Goal: Task Accomplishment & Management: Manage account settings

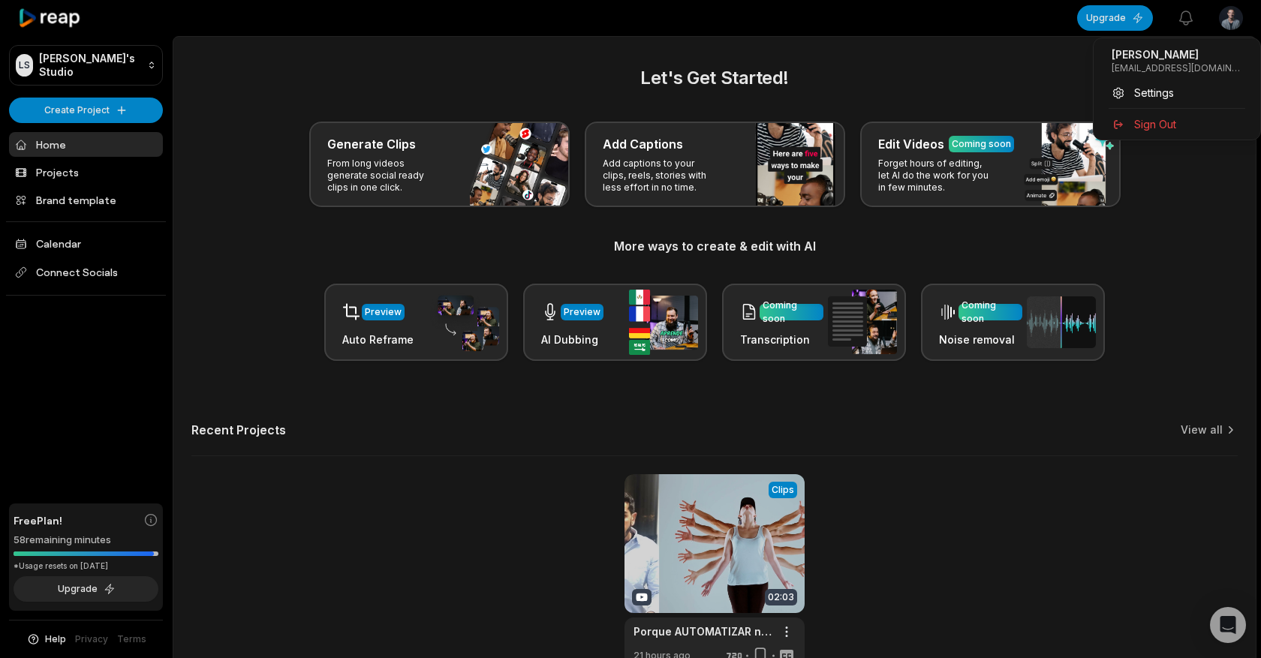
click at [1221, 14] on html "[PERSON_NAME] Studio Create Project Home Projects Brand template Calendar Conne…" at bounding box center [630, 329] width 1261 height 658
click at [1129, 92] on div "Settings" at bounding box center [1176, 92] width 155 height 25
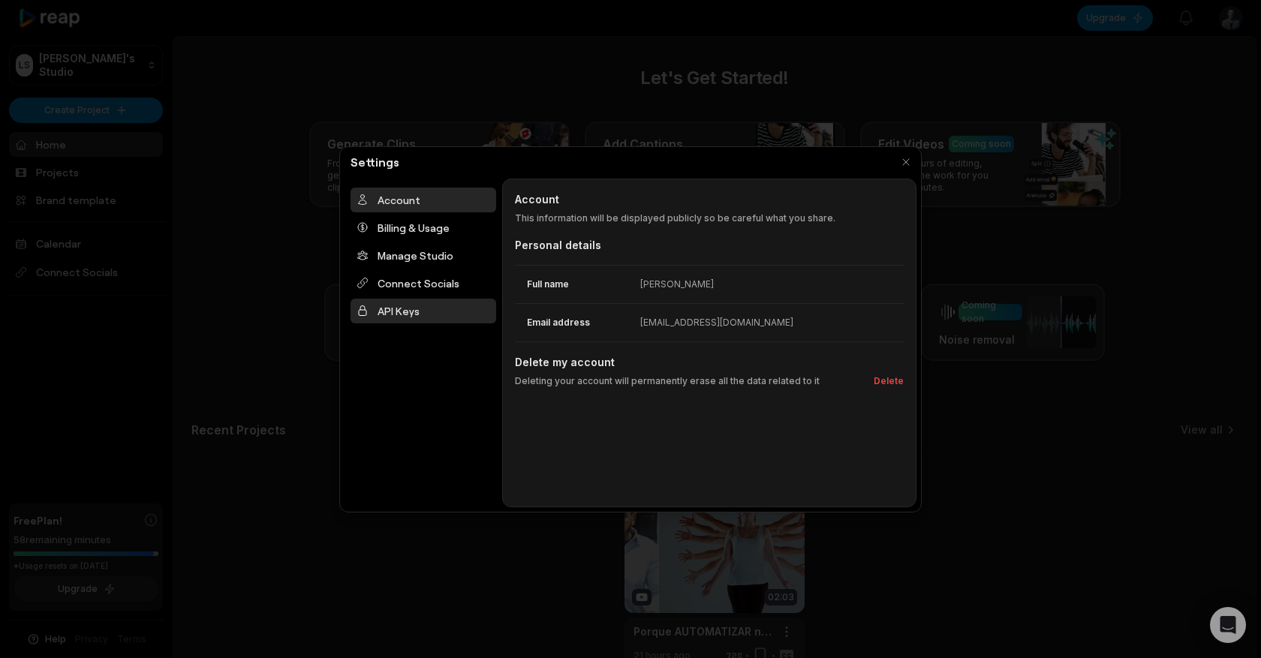
click at [444, 308] on div "API Keys" at bounding box center [423, 311] width 146 height 25
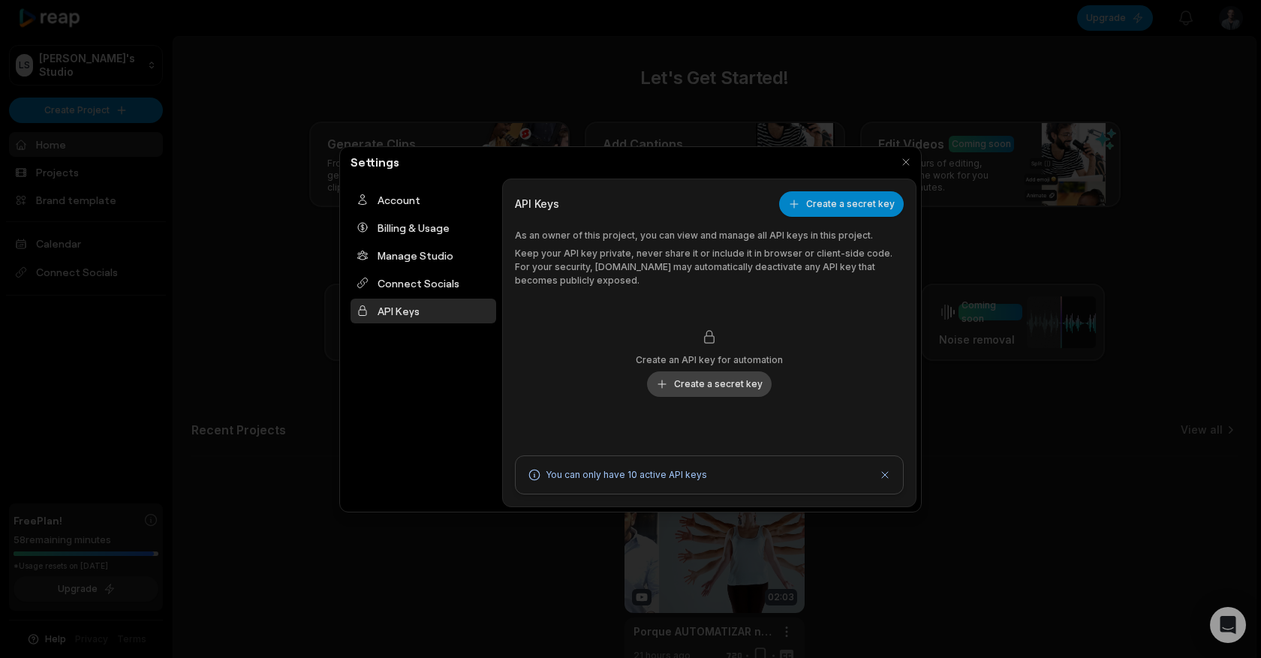
click at [703, 390] on button "Create a secret key" at bounding box center [709, 384] width 125 height 26
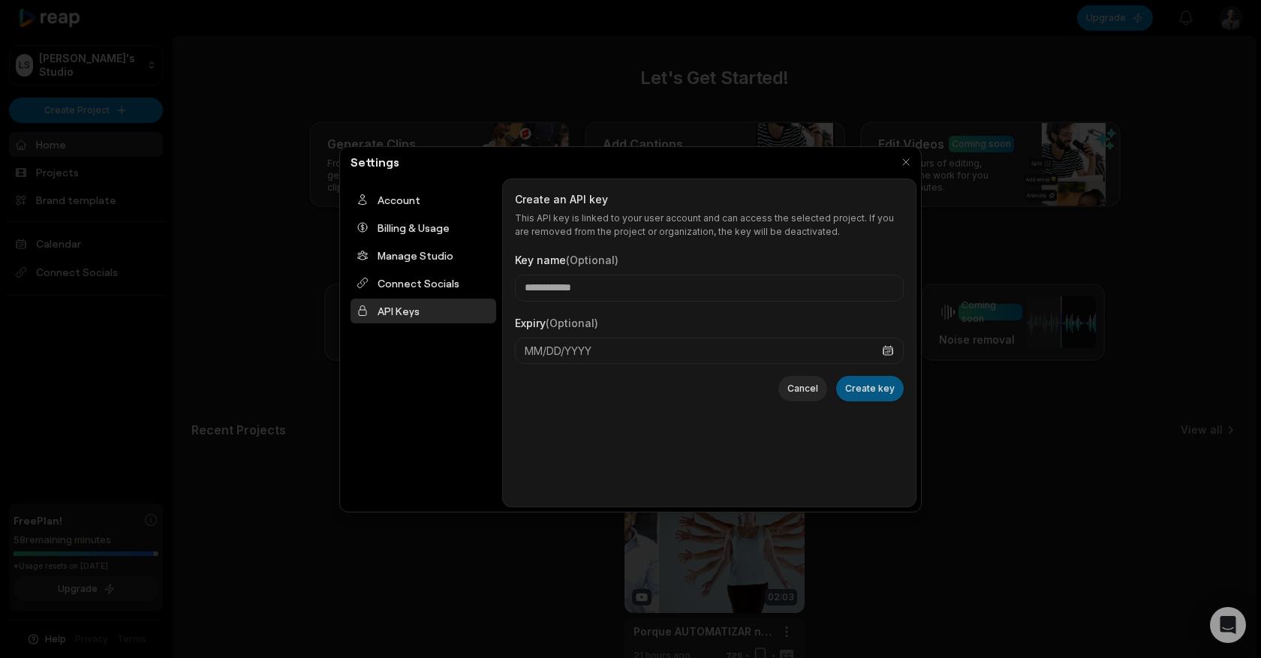
click at [850, 381] on button "Create key" at bounding box center [870, 389] width 68 height 26
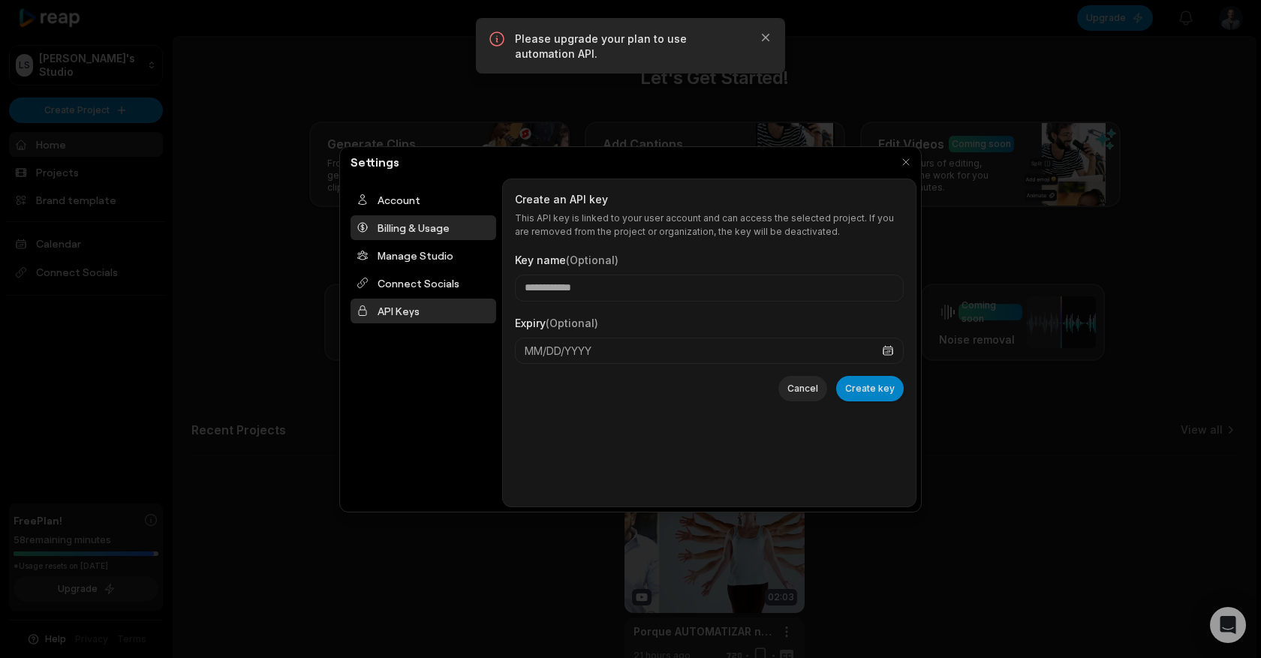
click at [444, 227] on div "Billing & Usage" at bounding box center [423, 227] width 146 height 25
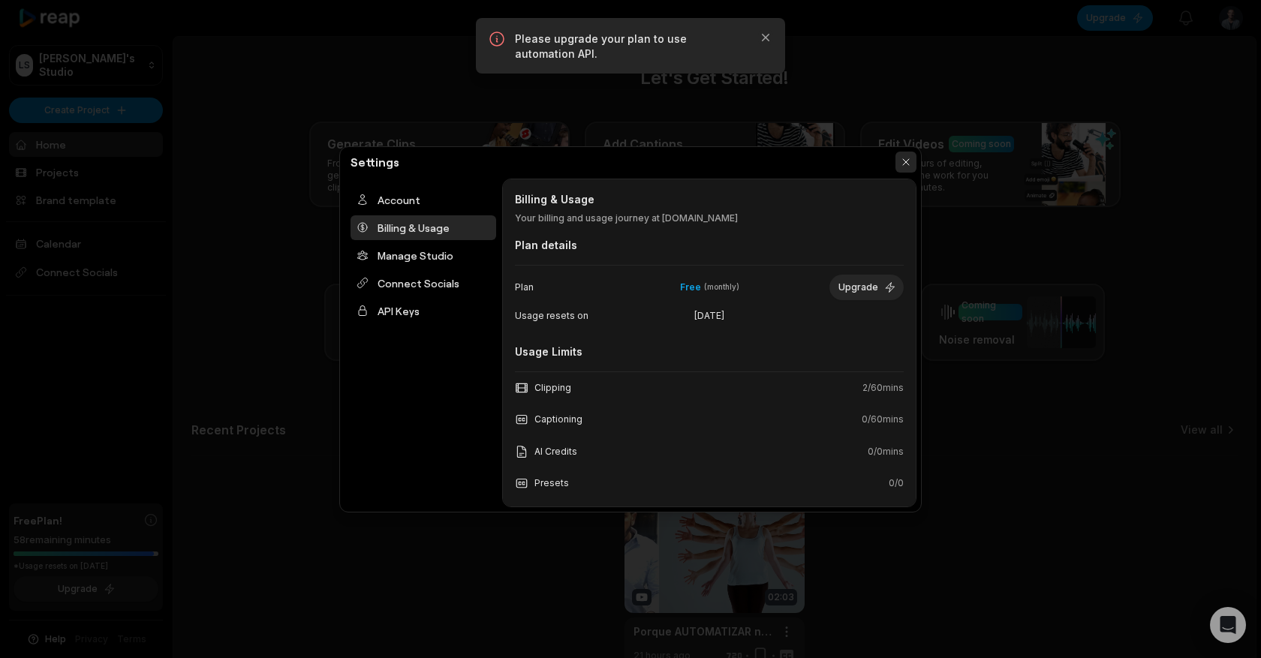
click at [905, 164] on button "button" at bounding box center [905, 162] width 21 height 21
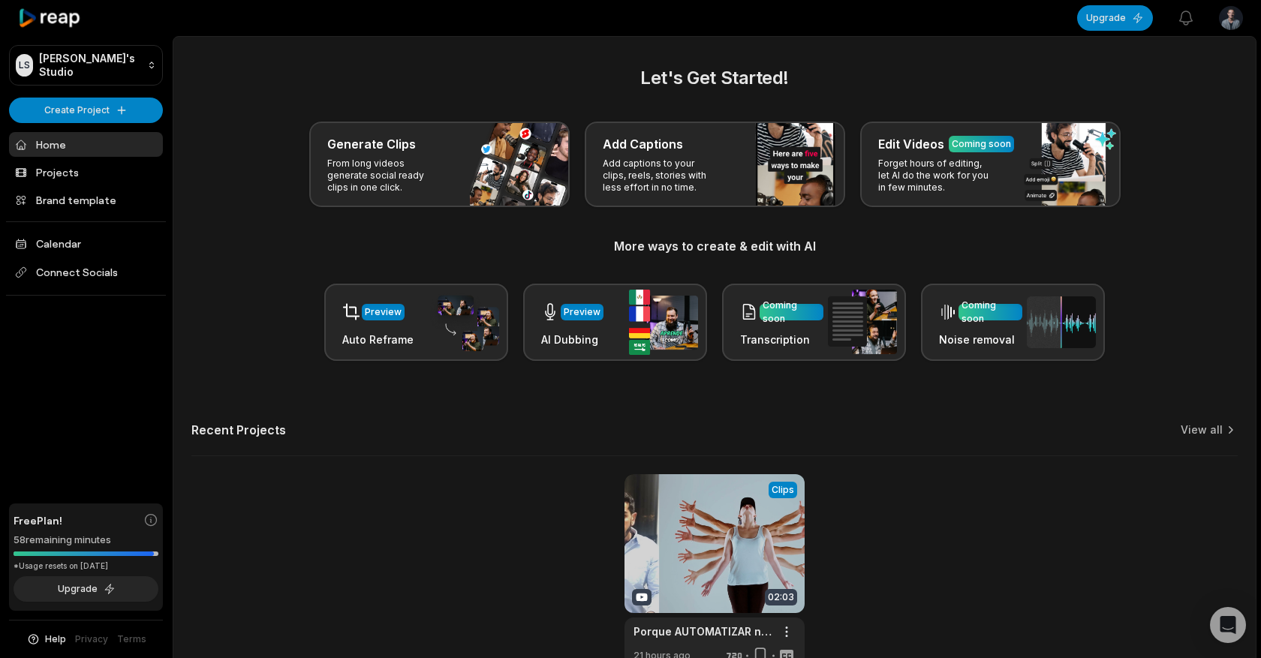
click at [76, 590] on button "Upgrade" at bounding box center [86, 589] width 145 height 26
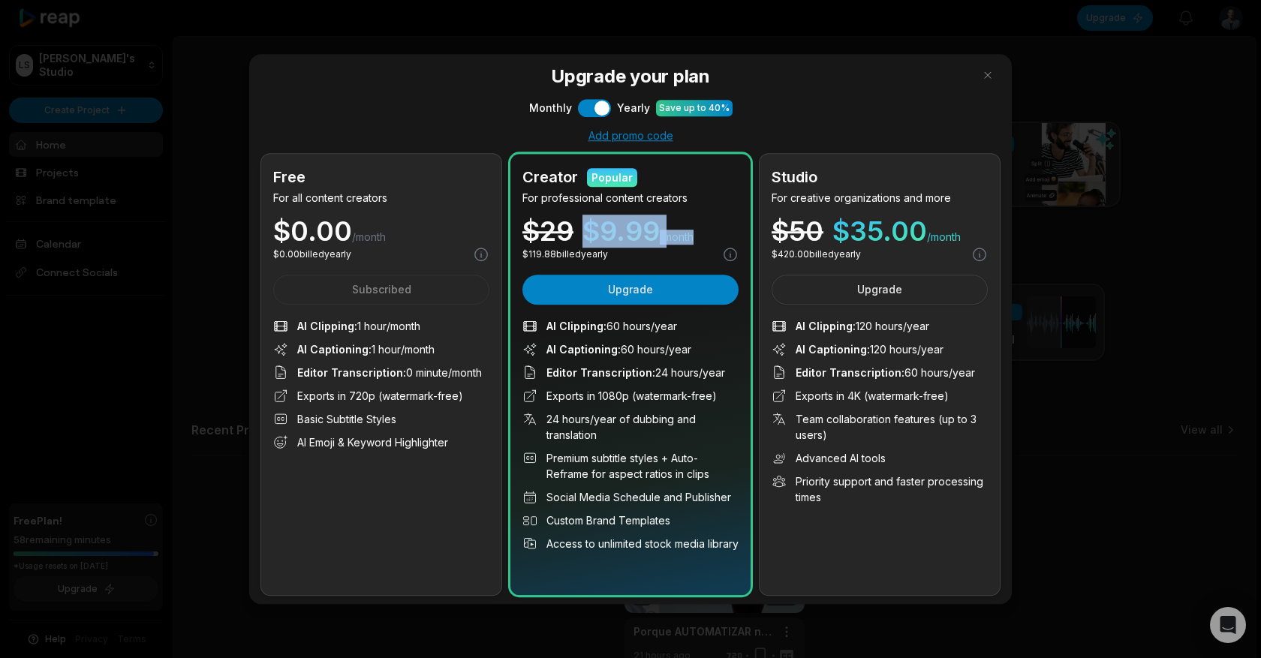
drag, startPoint x: 584, startPoint y: 227, endPoint x: 697, endPoint y: 238, distance: 113.9
click at [697, 238] on div "$ 29 $ 9.99 /month" at bounding box center [630, 231] width 216 height 27
click at [696, 236] on div "$ 29 $ 9.99 /month" at bounding box center [630, 231] width 216 height 27
click at [590, 104] on button "Use setting" at bounding box center [594, 108] width 33 height 18
click at [986, 78] on button "button" at bounding box center [988, 75] width 24 height 24
